Goal: Task Accomplishment & Management: Use online tool/utility

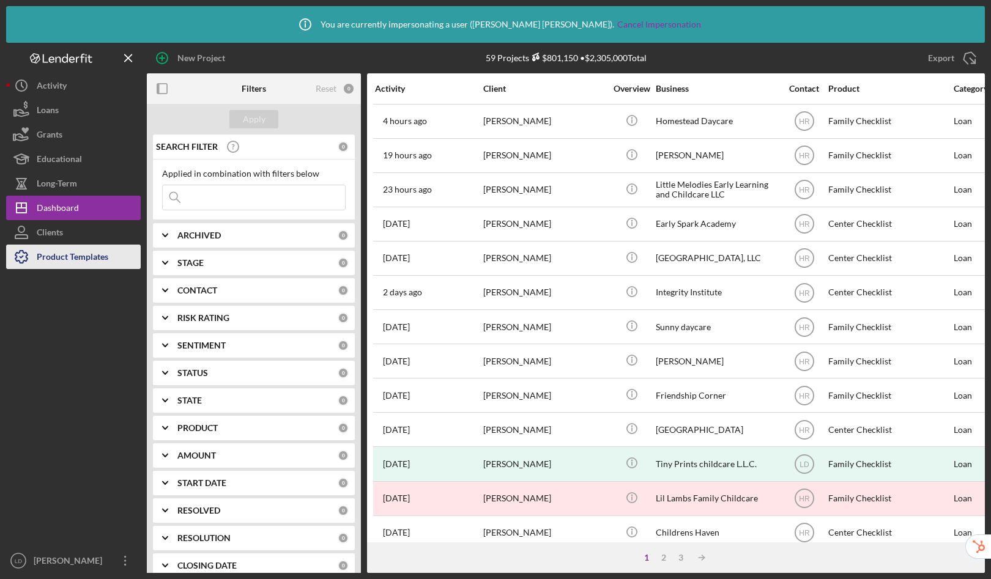
drag, startPoint x: 85, startPoint y: 272, endPoint x: 89, endPoint y: 256, distance: 16.5
click at [85, 272] on div at bounding box center [73, 409] width 135 height 280
click at [89, 255] on div "Product Templates" at bounding box center [73, 259] width 72 height 28
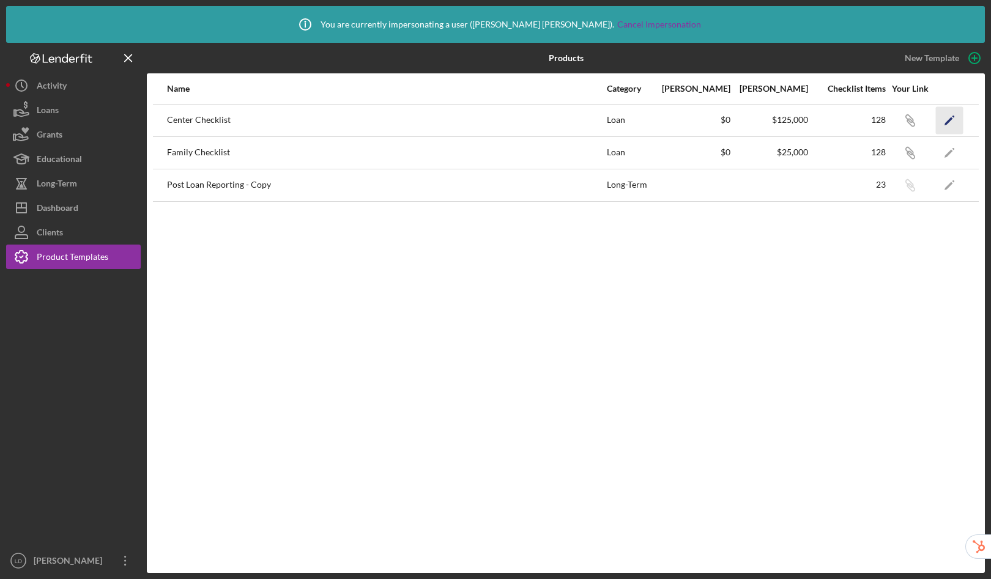
click at [945, 117] on icon "Icon/Edit" at bounding box center [950, 120] width 28 height 28
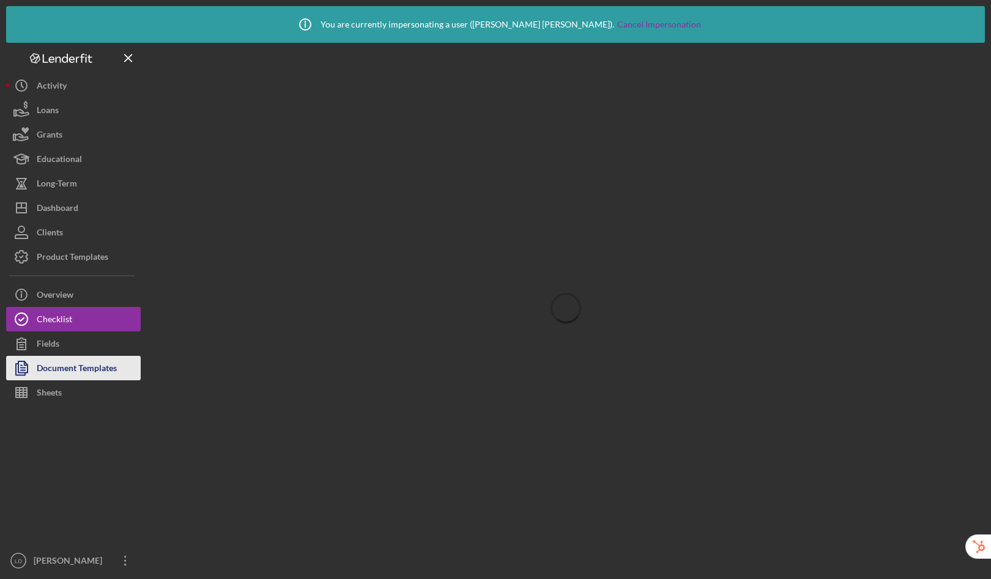
click at [64, 370] on div "Document Templates" at bounding box center [77, 370] width 80 height 28
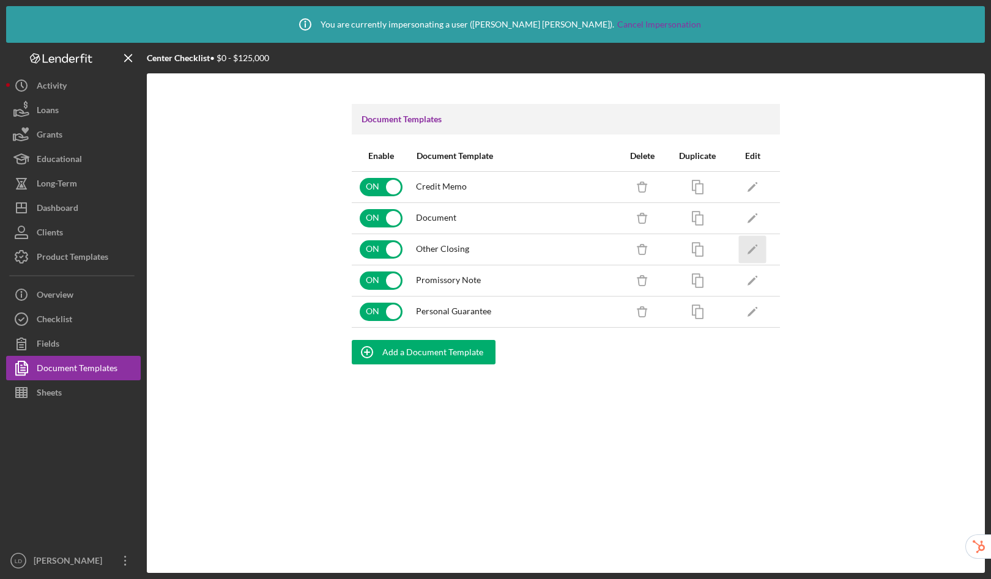
click at [753, 250] on polygon "button" at bounding box center [752, 250] width 9 height 9
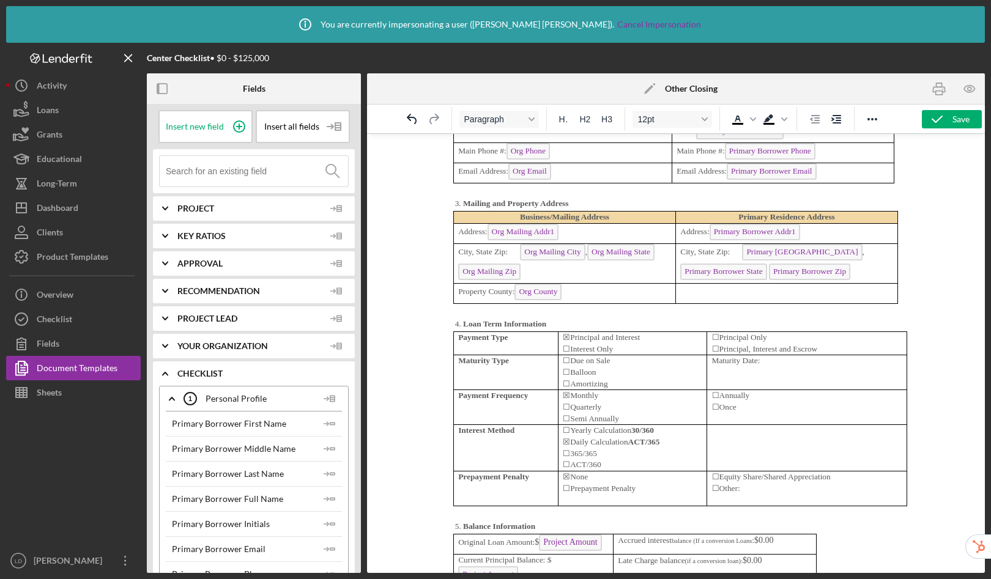
scroll to position [3480, 0]
click at [780, 359] on p "Maturity Date:" at bounding box center [807, 361] width 191 height 12
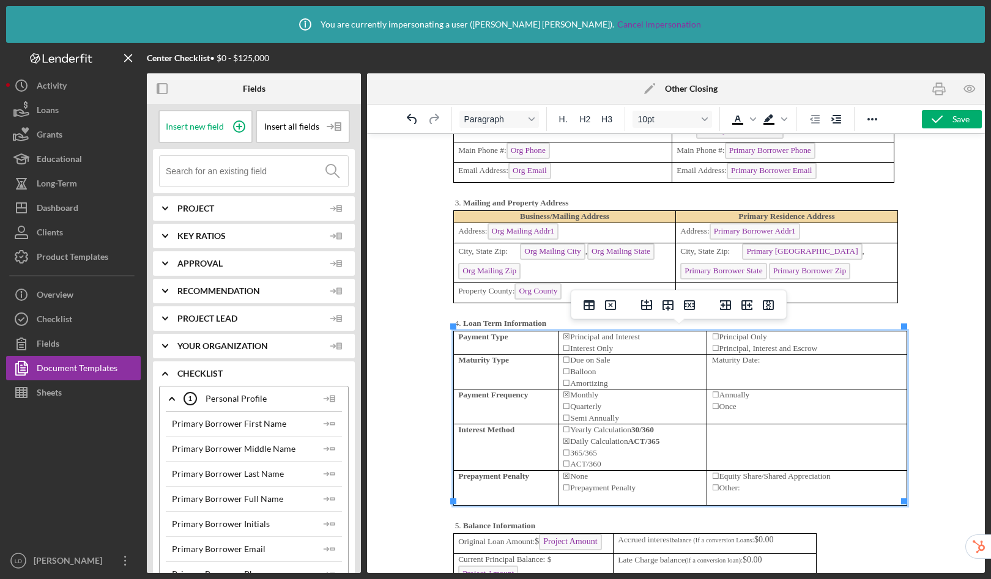
click at [767, 362] on p "Maturity Date:" at bounding box center [807, 361] width 191 height 12
click at [763, 359] on p "Maturity Date:" at bounding box center [807, 361] width 191 height 12
click at [262, 170] on input at bounding box center [257, 171] width 182 height 31
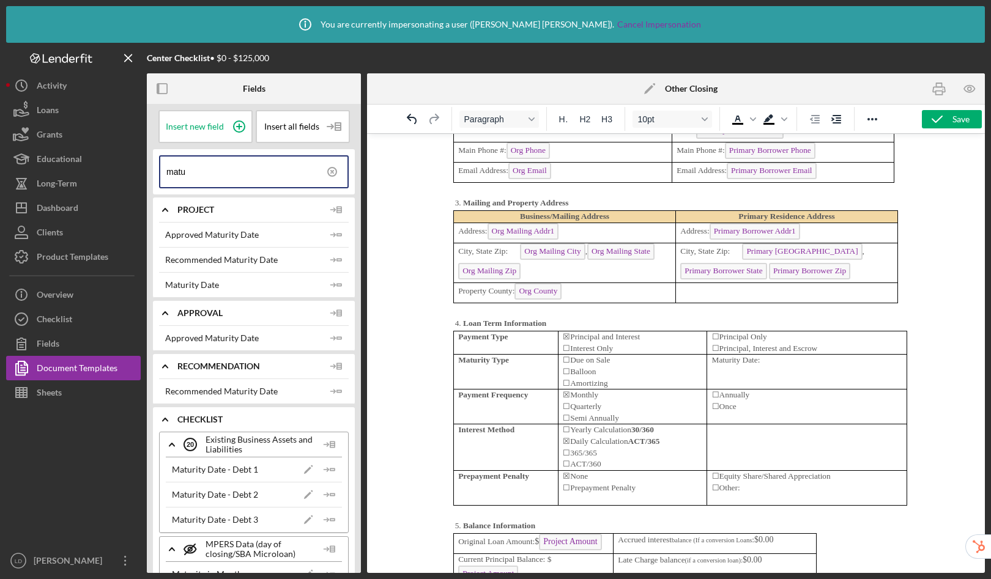
type input "matu"
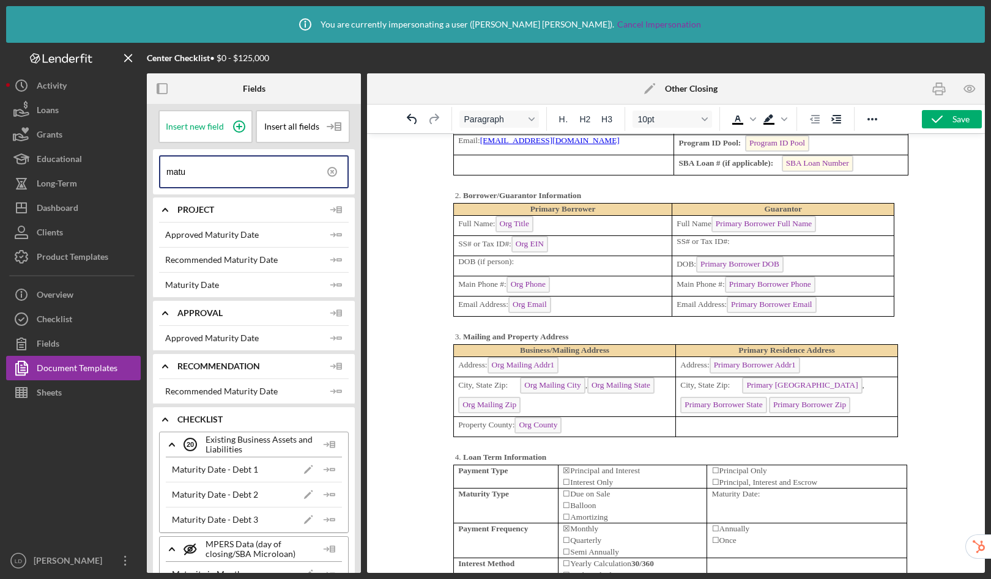
scroll to position [3341, 0]
